Goal: Transaction & Acquisition: Download file/media

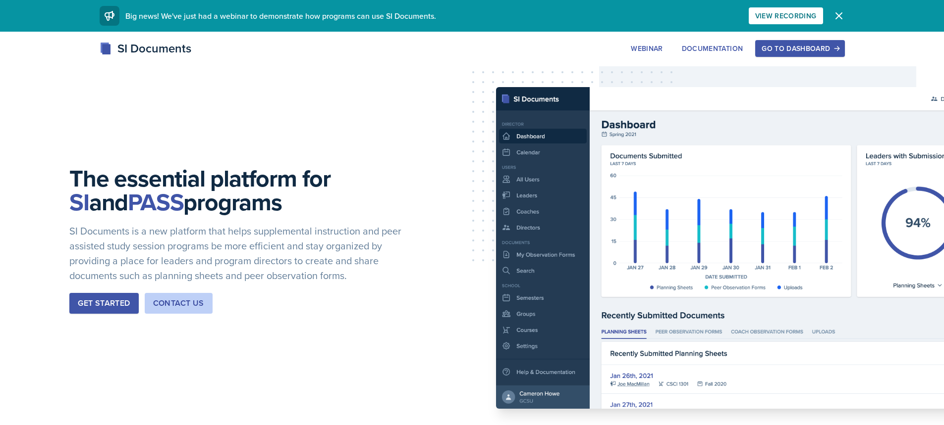
click at [766, 52] on div "Go to Dashboard" at bounding box center [799, 49] width 76 height 8
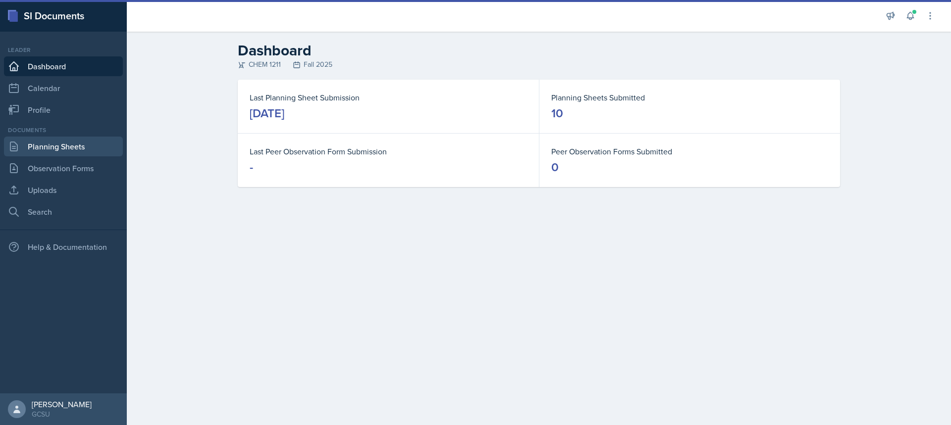
click at [68, 145] on link "Planning Sheets" at bounding box center [63, 147] width 119 height 20
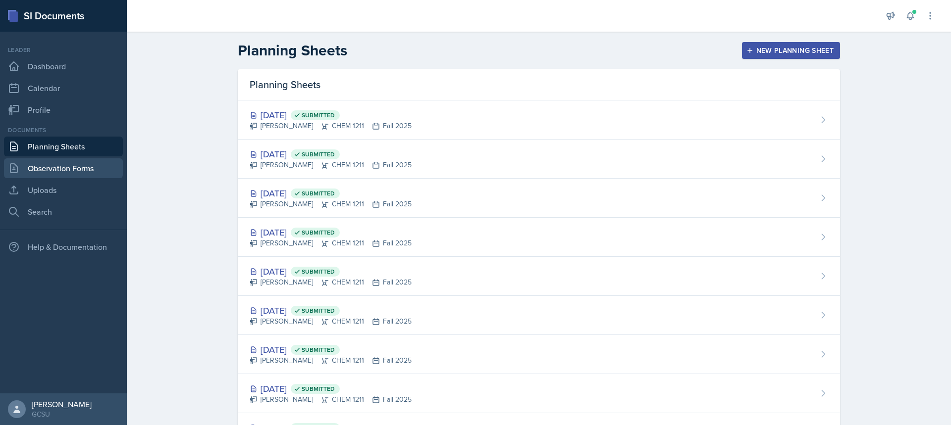
click at [79, 169] on link "Observation Forms" at bounding box center [63, 169] width 119 height 20
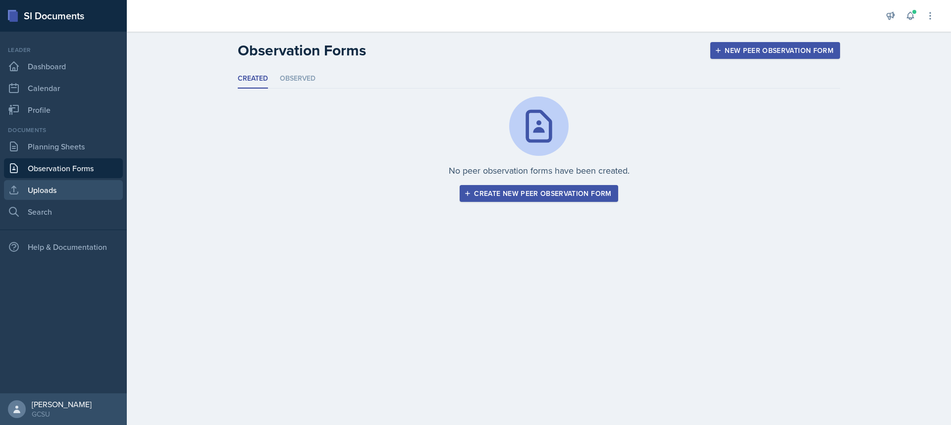
click at [75, 185] on link "Uploads" at bounding box center [63, 190] width 119 height 20
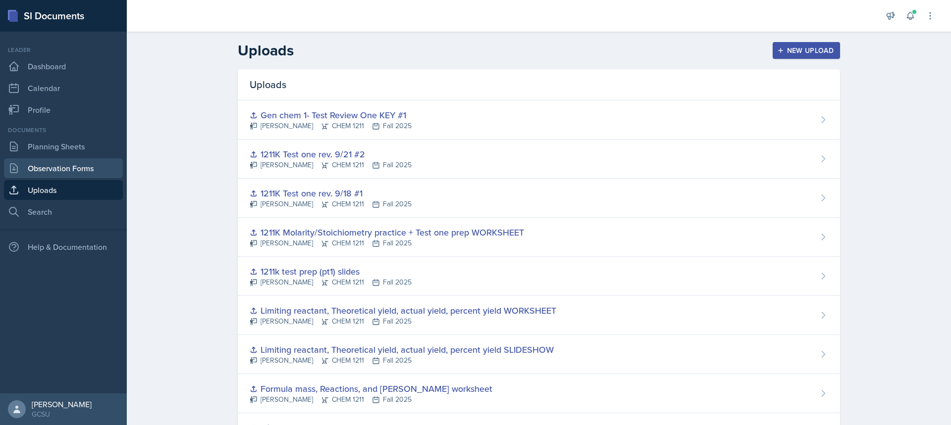
click at [58, 165] on link "Observation Forms" at bounding box center [63, 169] width 119 height 20
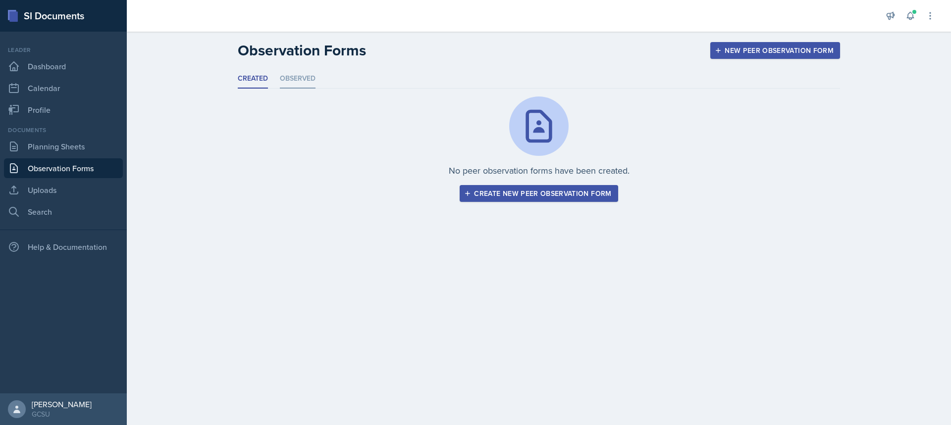
click at [296, 85] on li "Observed" at bounding box center [298, 78] width 36 height 19
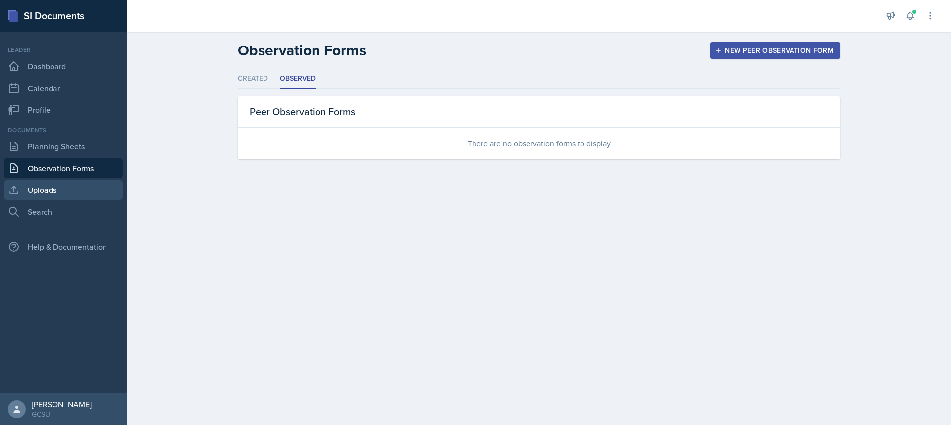
click at [46, 192] on link "Uploads" at bounding box center [63, 190] width 119 height 20
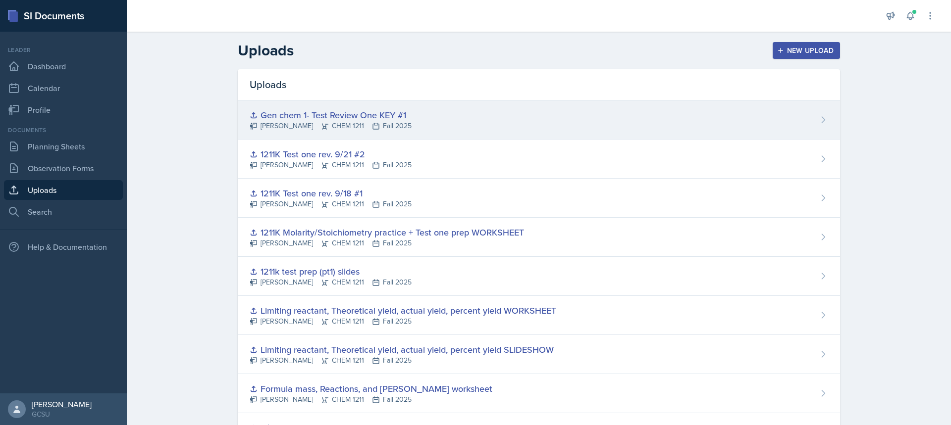
click at [297, 124] on div "[PERSON_NAME] CHEM 1211 Fall 2025" at bounding box center [331, 126] width 162 height 10
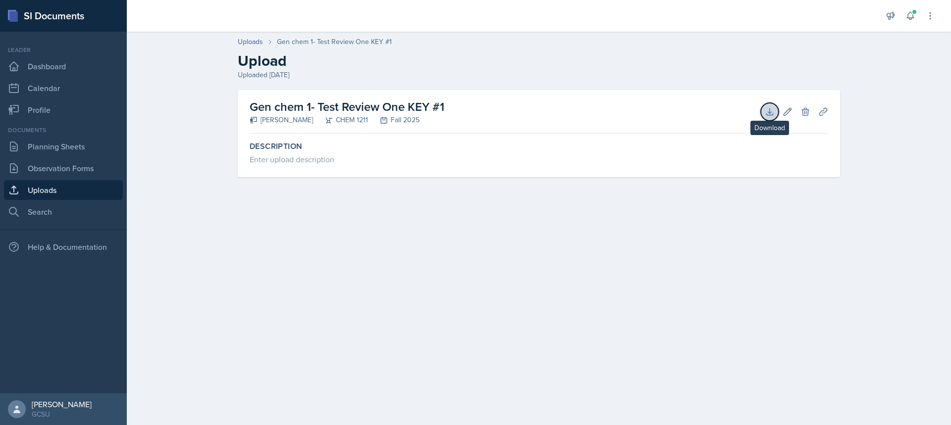
click at [772, 118] on button "Download" at bounding box center [770, 112] width 18 height 18
click at [72, 188] on link "Uploads" at bounding box center [63, 190] width 119 height 20
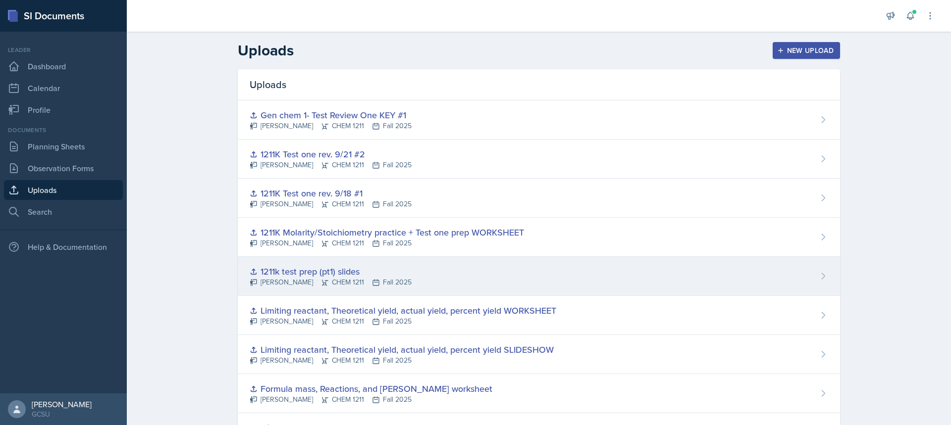
click at [350, 274] on div "1211k test prep (pt1) slides" at bounding box center [331, 271] width 162 height 13
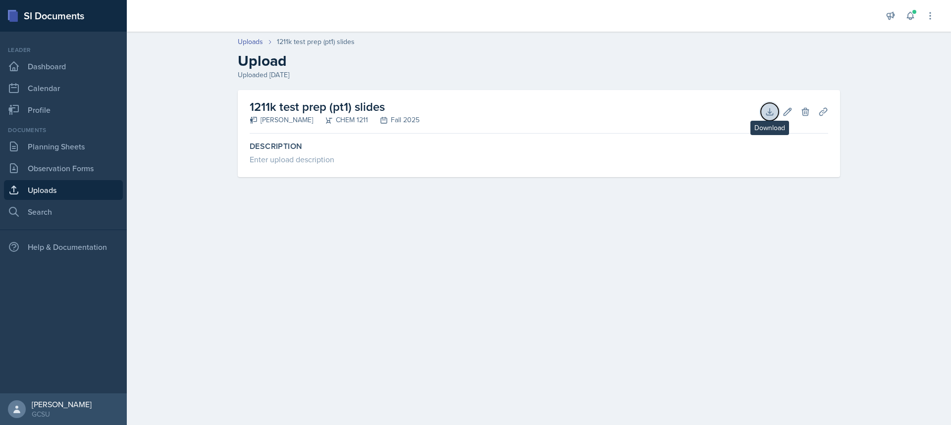
click at [768, 110] on icon at bounding box center [770, 112] width 10 height 10
